Goal: Information Seeking & Learning: Learn about a topic

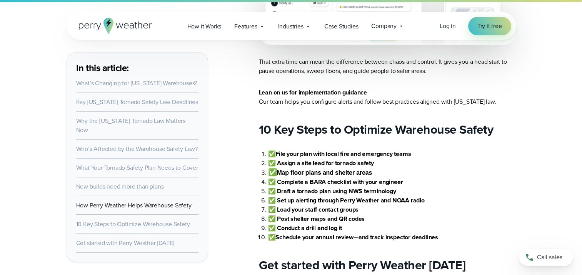
scroll to position [2115, 0]
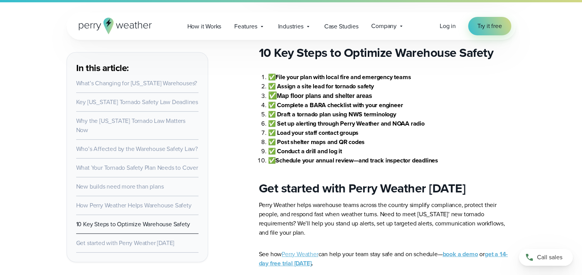
drag, startPoint x: 238, startPoint y: 146, endPoint x: 238, endPoint y: 152, distance: 5.8
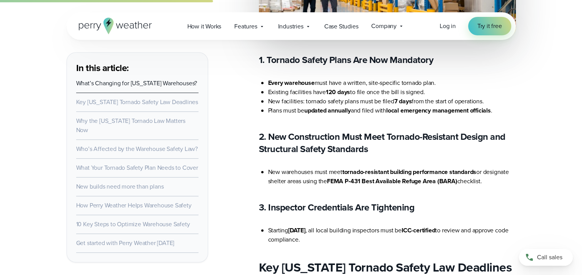
scroll to position [615, 0]
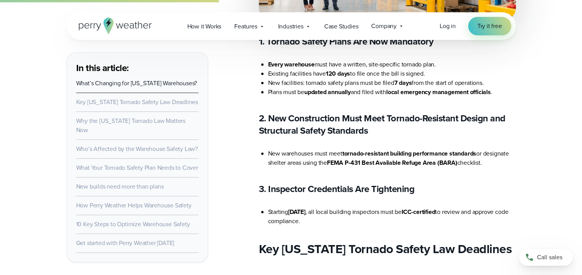
click at [502, 90] on li "Plans must be updated annually and filed with local emergency management offici…" at bounding box center [392, 92] width 248 height 9
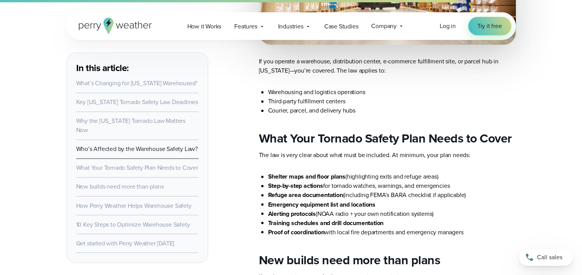
scroll to position [1308, 0]
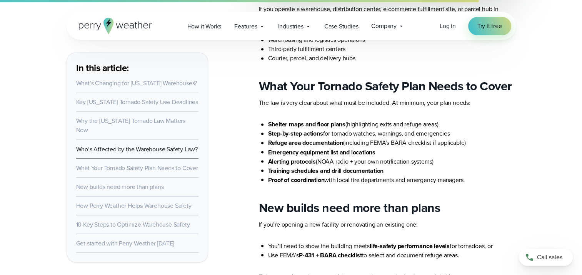
click at [475, 174] on li "Training schedules and drill documentation" at bounding box center [392, 170] width 248 height 9
drag, startPoint x: 372, startPoint y: 142, endPoint x: 406, endPoint y: 139, distance: 34.0
click at [406, 139] on li "Refuge area documentation (including FEMA’s BARA checklist if applicable)" at bounding box center [392, 142] width 248 height 9
drag, startPoint x: 406, startPoint y: 139, endPoint x: 345, endPoint y: 148, distance: 61.7
click at [345, 148] on strong "Emergency equipment list and locations" at bounding box center [321, 152] width 107 height 9
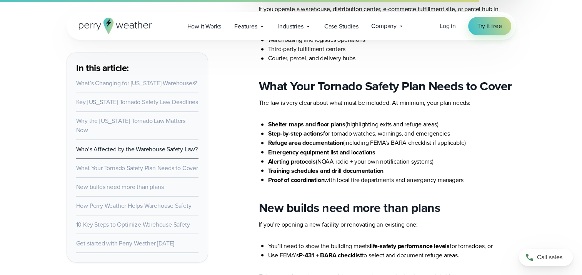
click at [454, 143] on li "Refuge area documentation (including FEMA’s BARA checklist if applicable)" at bounding box center [392, 142] width 248 height 9
drag, startPoint x: 372, startPoint y: 143, endPoint x: 409, endPoint y: 142, distance: 36.5
click at [409, 142] on li "Refuge area documentation (including FEMA’s BARA checklist if applicable)" at bounding box center [392, 142] width 248 height 9
drag, startPoint x: 409, startPoint y: 142, endPoint x: 402, endPoint y: 143, distance: 6.6
copy li "FEMA’s BARA"
